Goal: Information Seeking & Learning: Learn about a topic

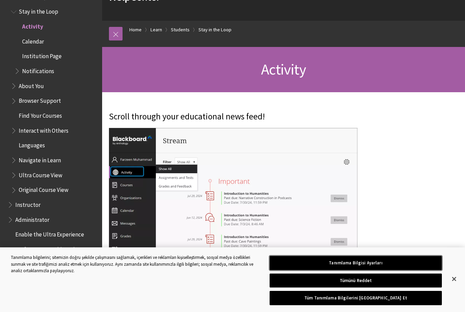
scroll to position [50, 0]
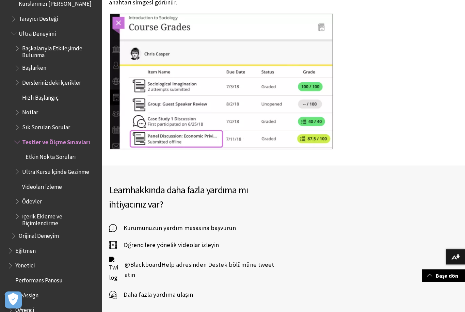
scroll to position [10775, 0]
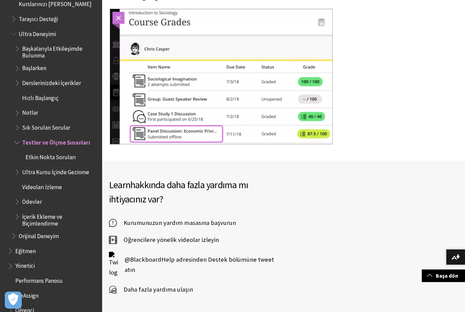
click at [0, 0] on img at bounding box center [0, 0] width 0 height 0
click at [177, 285] on span "Daha fazla yardıma ulaşın" at bounding box center [155, 290] width 76 height 10
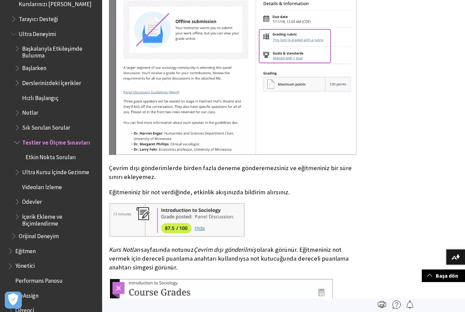
scroll to position [10504, 0]
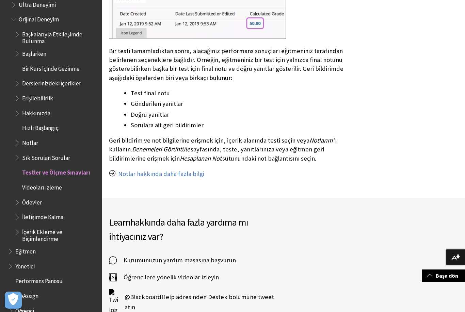
scroll to position [2887, 0]
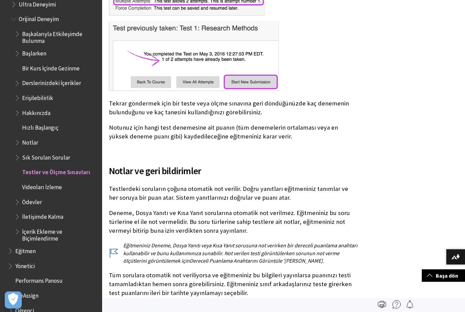
scroll to position [2468, 0]
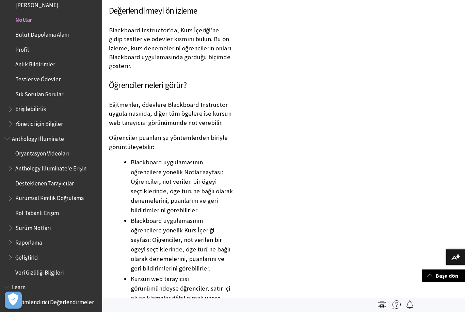
scroll to position [6322, 0]
